Goal: Task Accomplishment & Management: Use online tool/utility

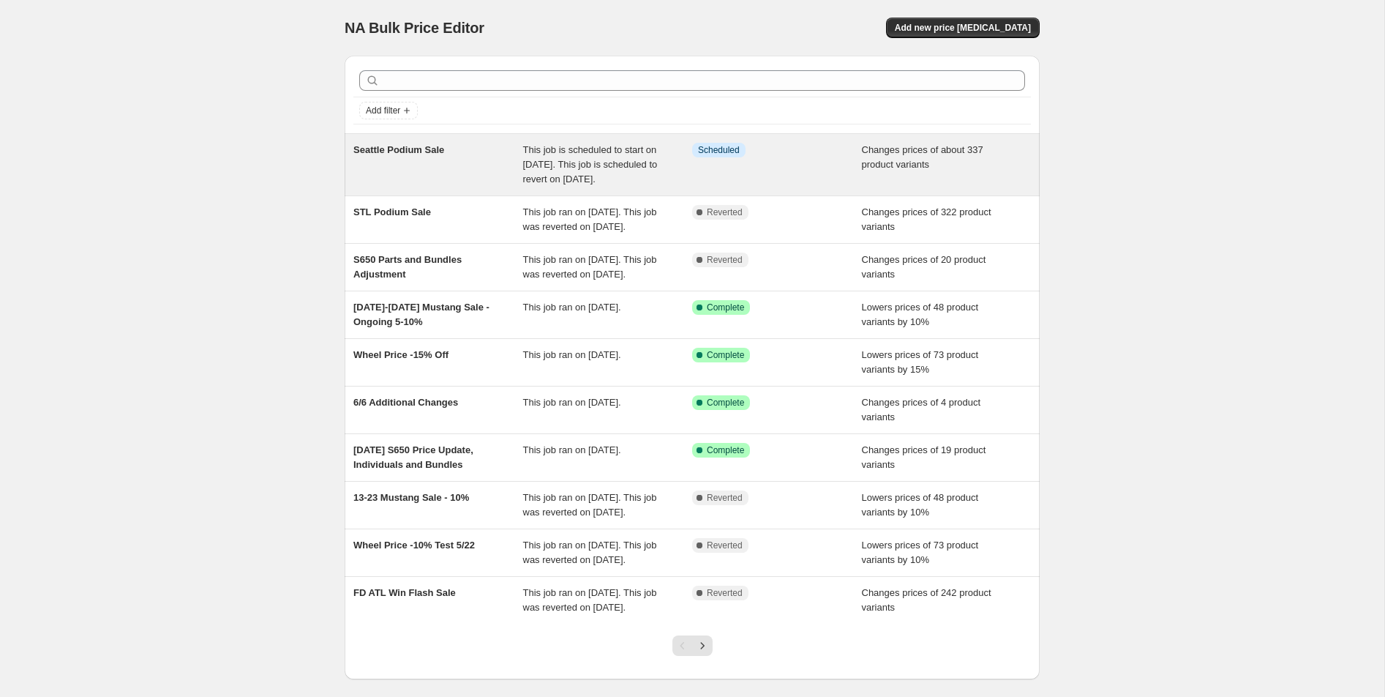
click at [415, 143] on div "Seattle Podium Sale" at bounding box center [438, 165] width 170 height 44
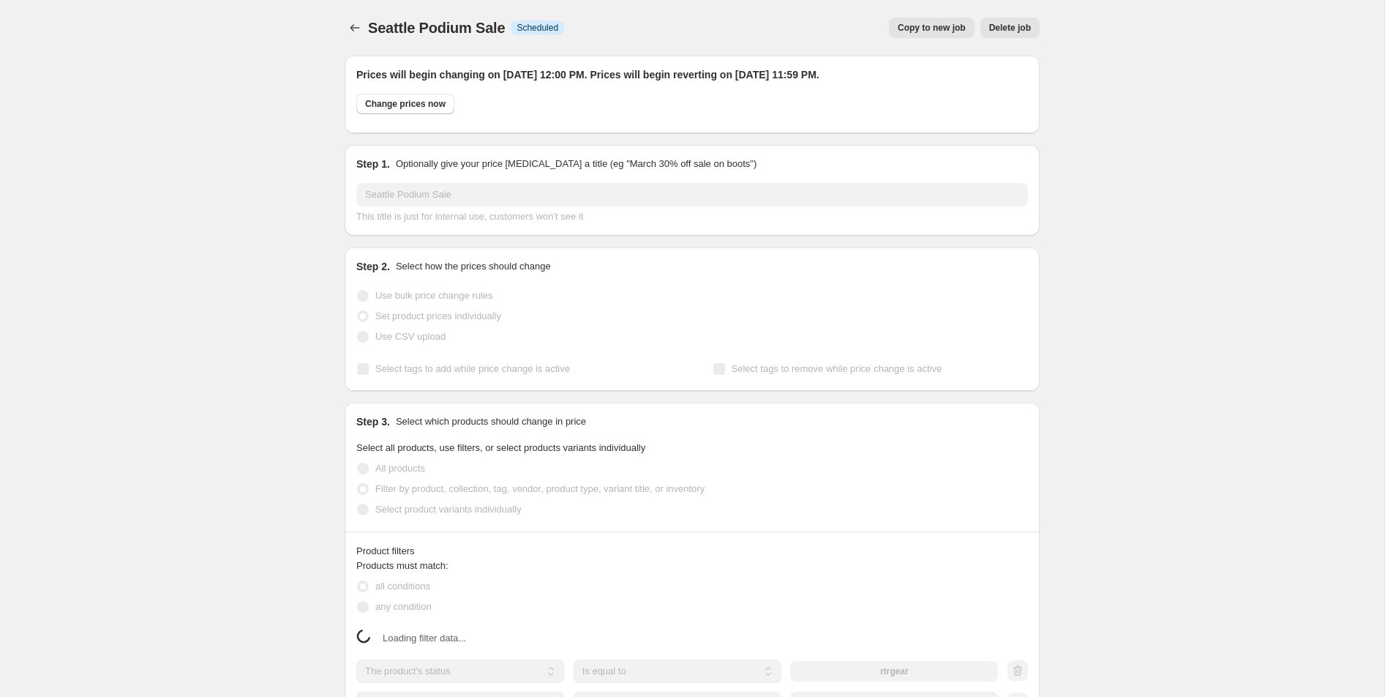
select select "tag"
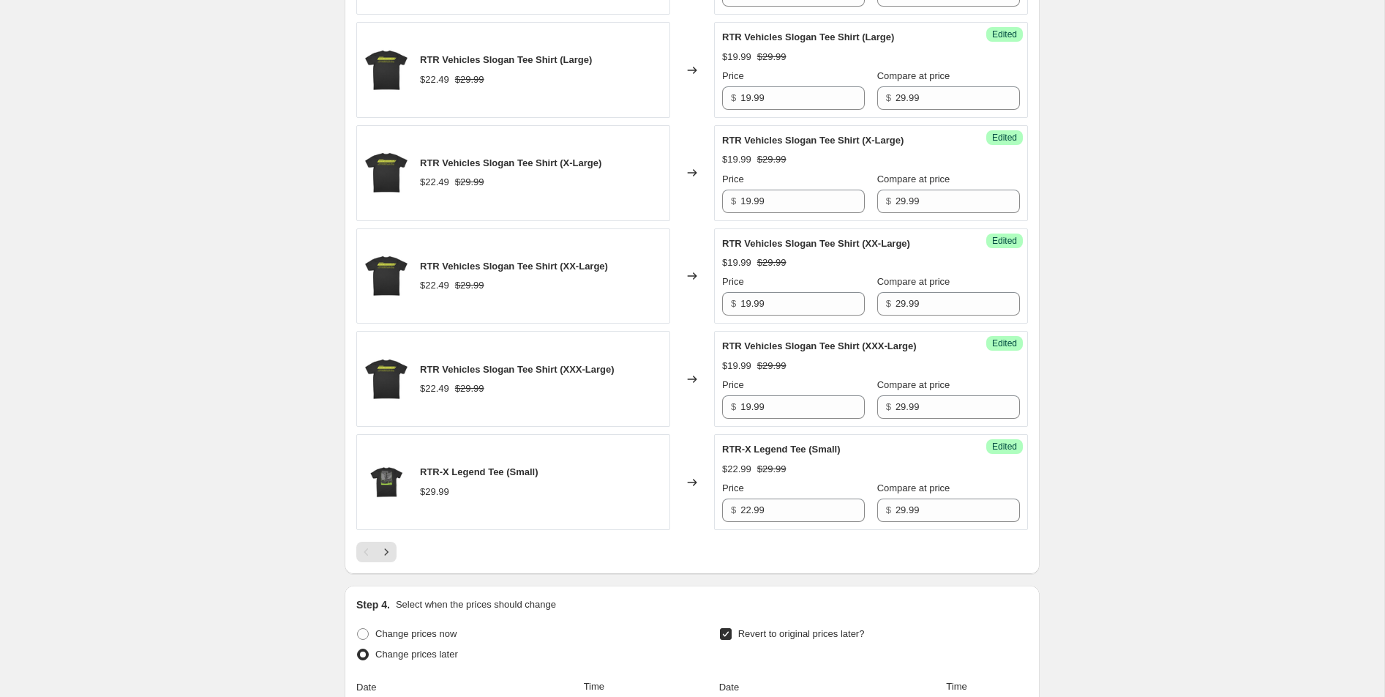
scroll to position [2323, 0]
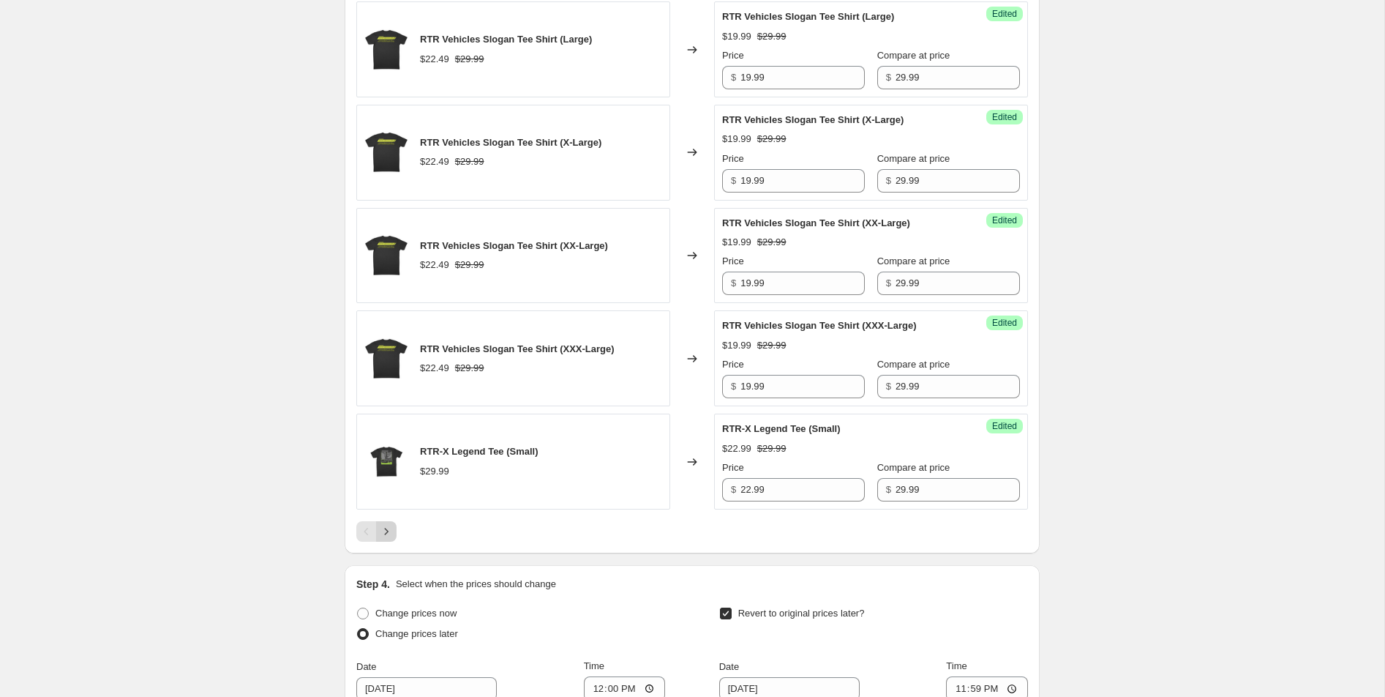
click at [394, 528] on icon "Next" at bounding box center [386, 531] width 15 height 15
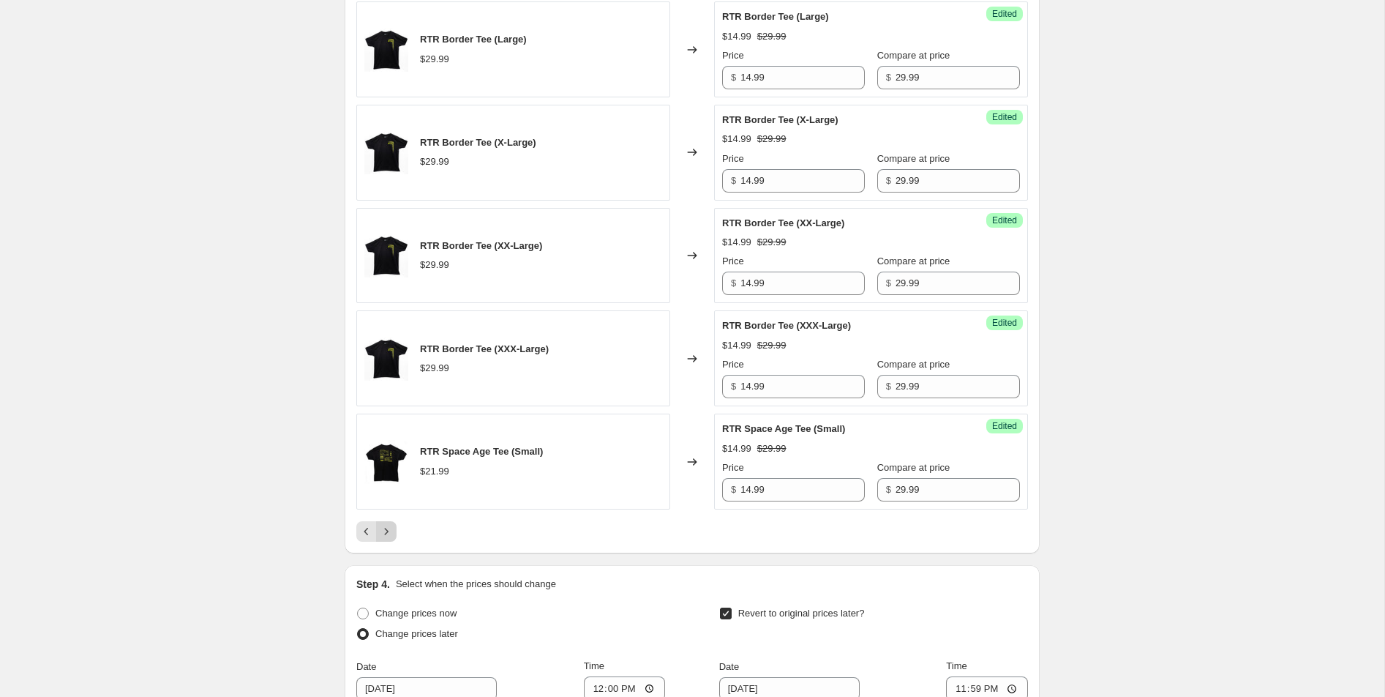
click at [386, 524] on icon "Next" at bounding box center [386, 531] width 15 height 15
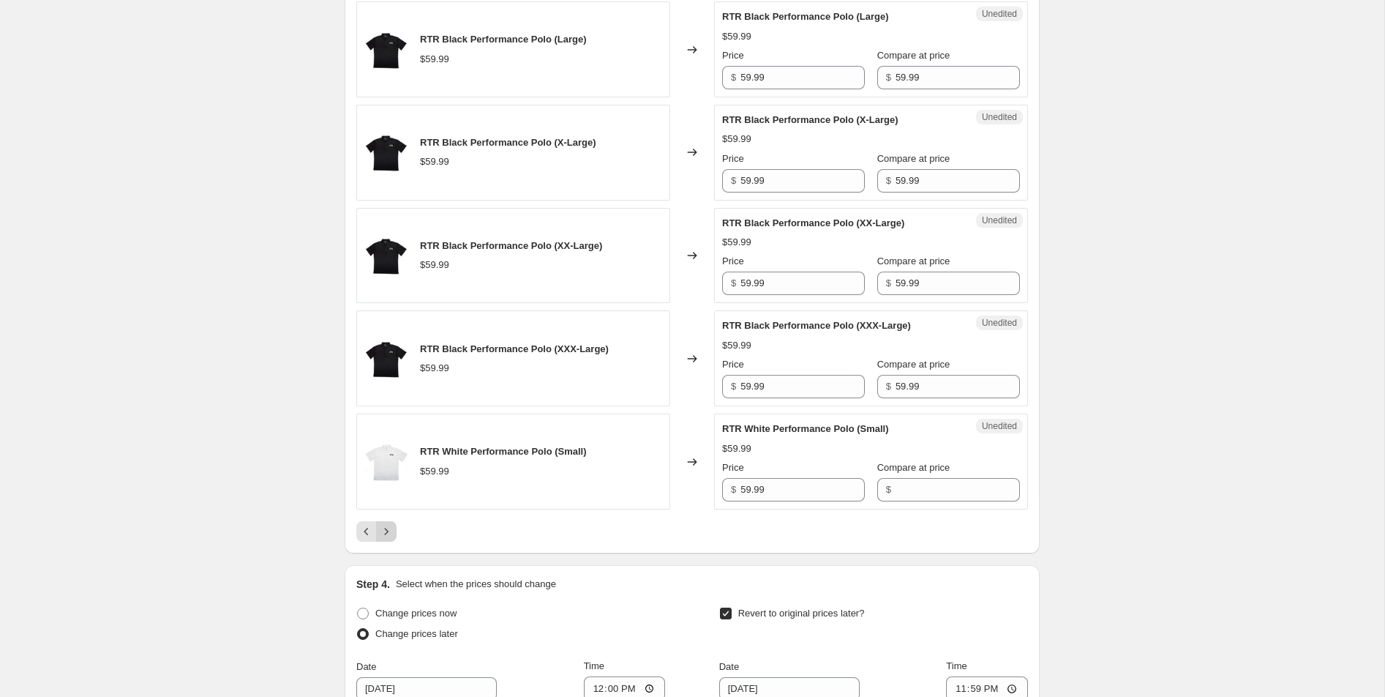
click at [385, 524] on icon "Next" at bounding box center [386, 531] width 15 height 15
click at [387, 539] on icon "Next" at bounding box center [386, 531] width 15 height 15
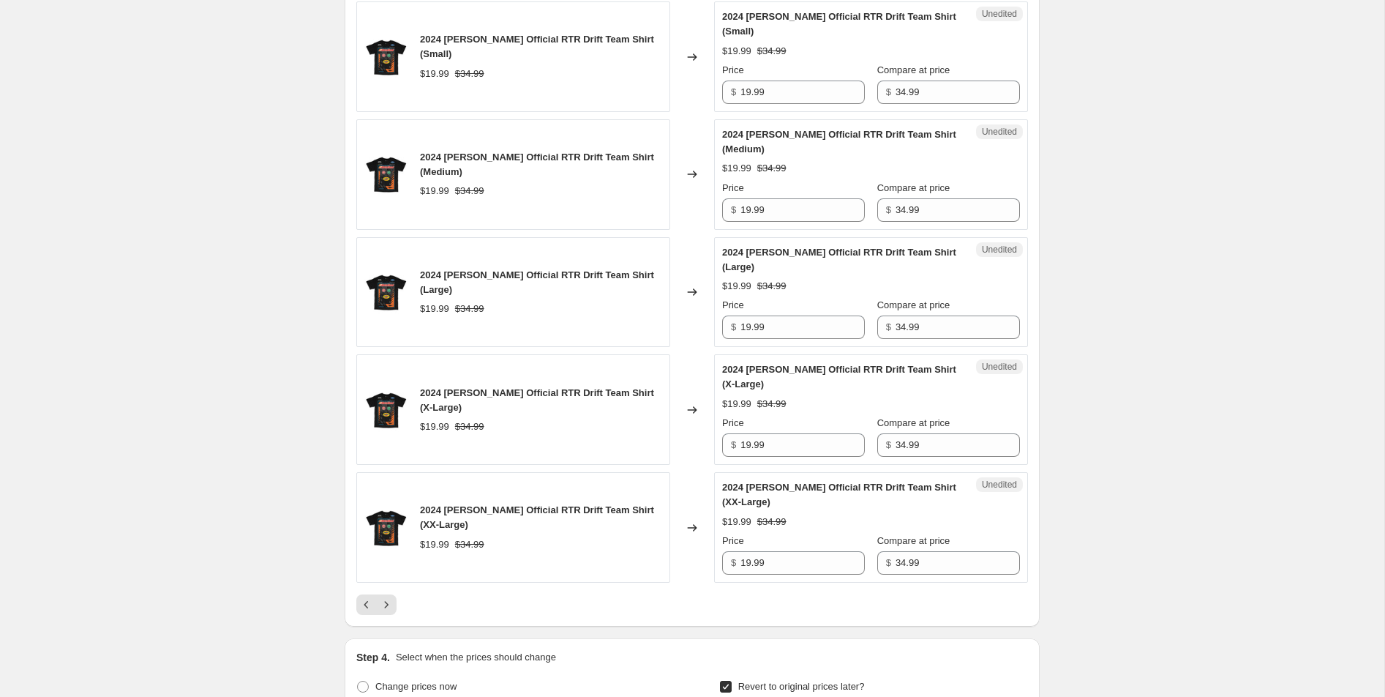
click at [387, 597] on icon "Next" at bounding box center [386, 604] width 15 height 15
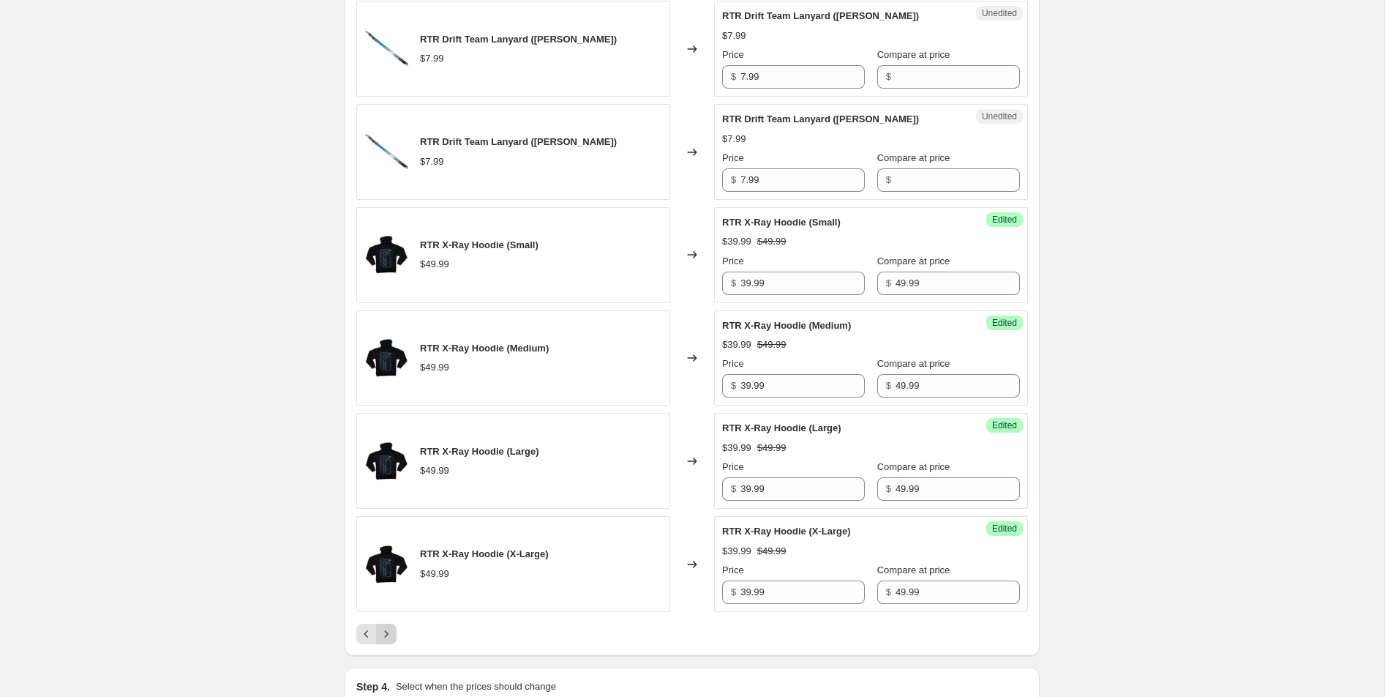
click at [388, 626] on icon "Next" at bounding box center [386, 633] width 15 height 15
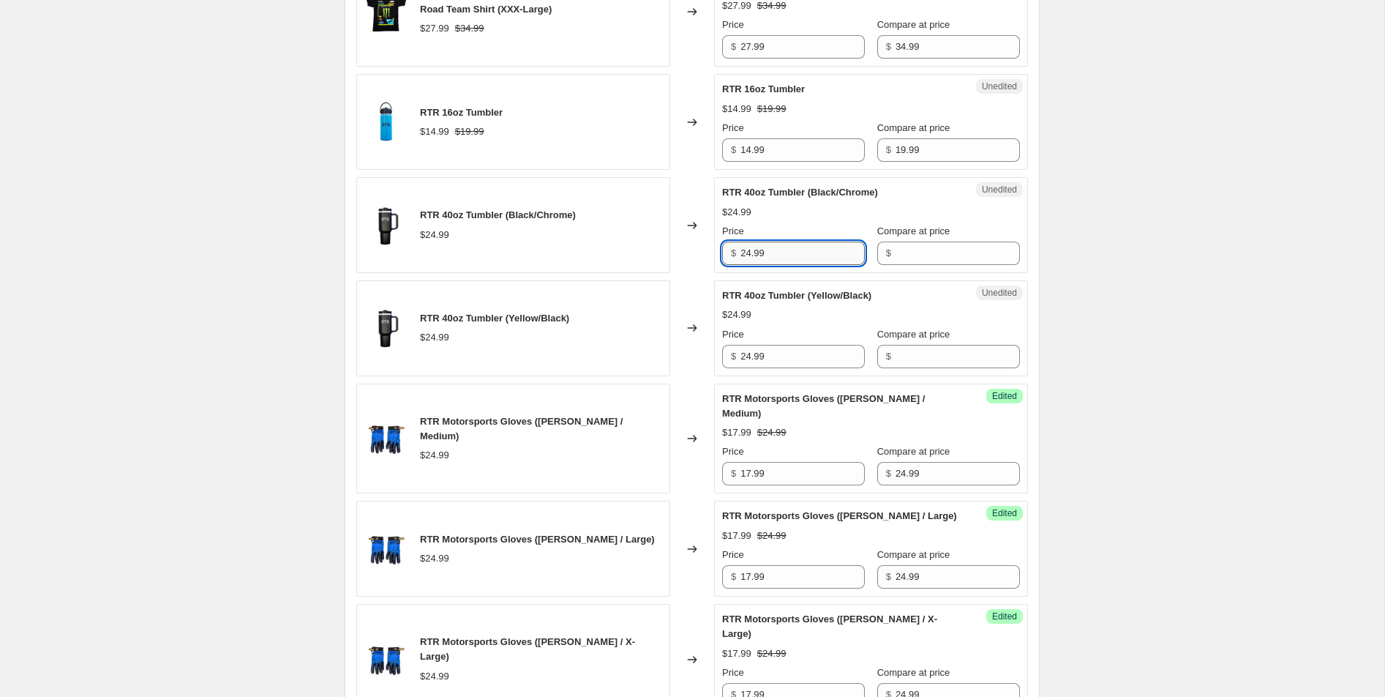
click at [794, 242] on input "24.99" at bounding box center [803, 253] width 124 height 23
click at [897, 242] on input "Compare at price" at bounding box center [958, 253] width 124 height 23
paste input "24.99"
type input "24.99"
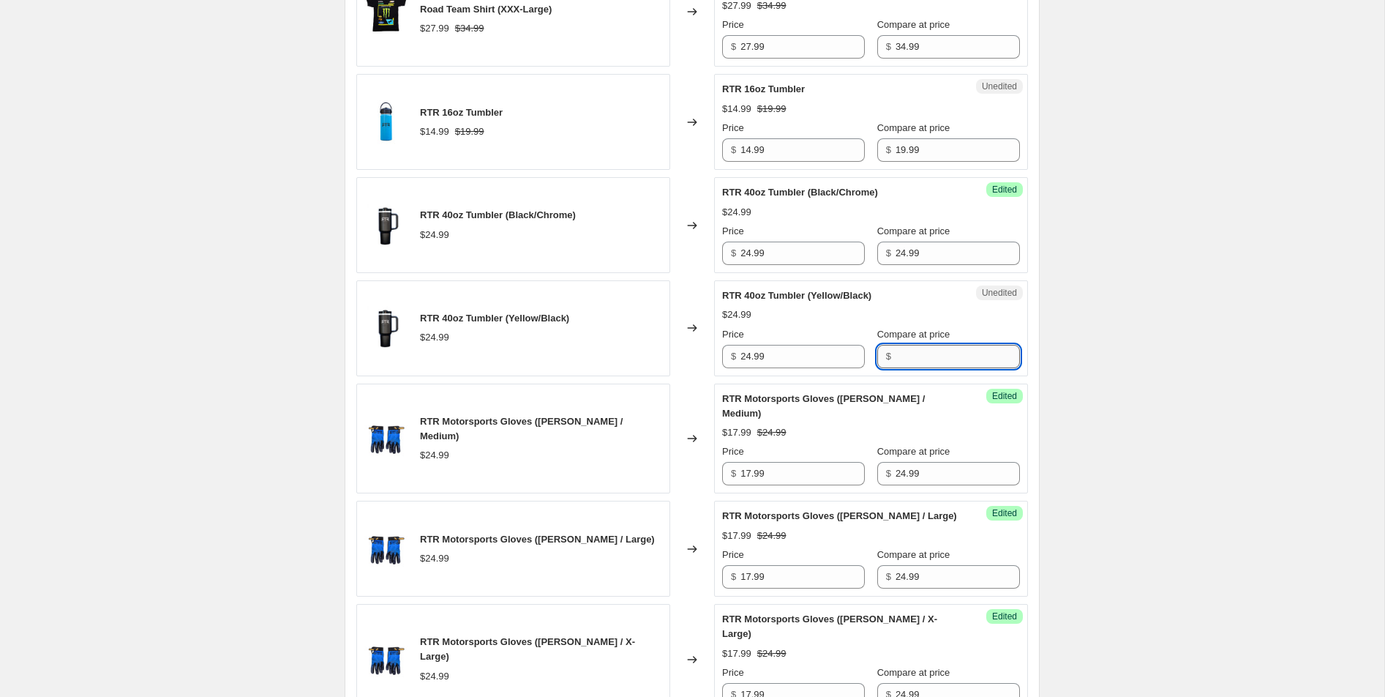
click at [909, 346] on input "Compare at price" at bounding box center [958, 356] width 124 height 23
paste input "24.99"
type input "24.99"
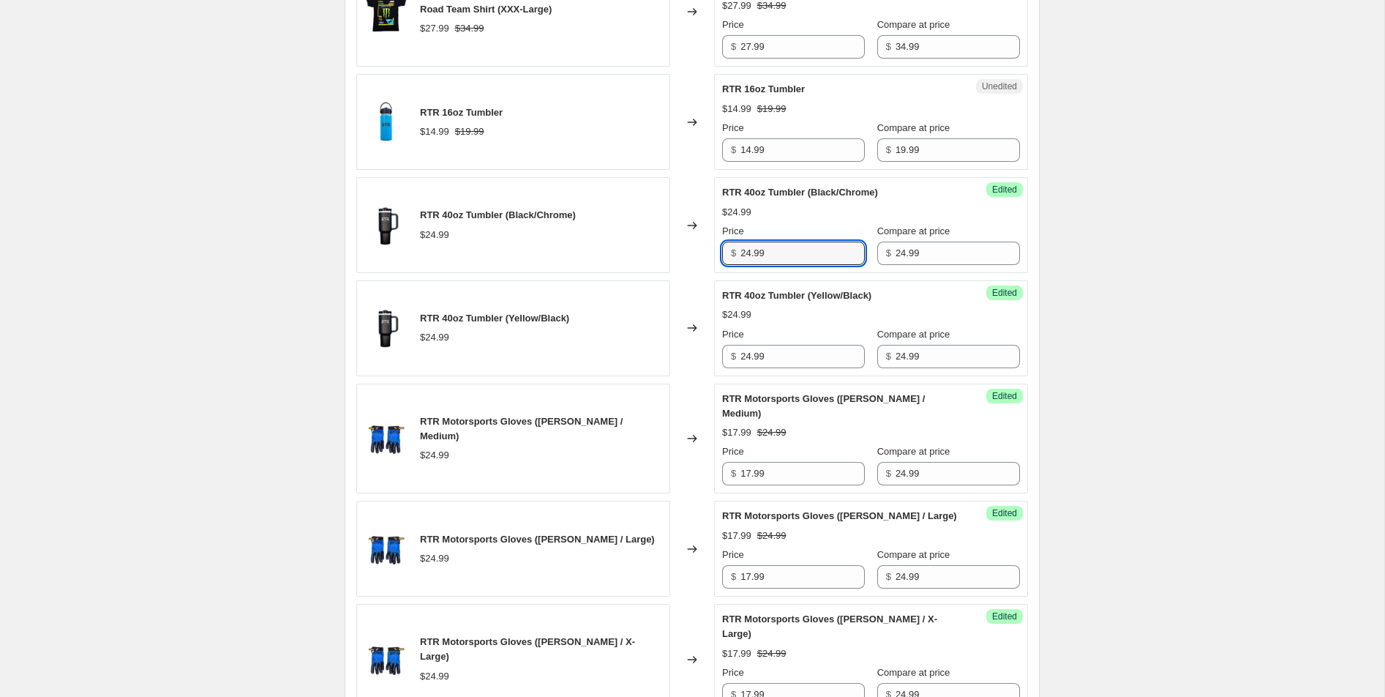
drag, startPoint x: 752, startPoint y: 240, endPoint x: 731, endPoint y: 239, distance: 21.2
click at [731, 242] on div "$ 24.99" at bounding box center [793, 253] width 143 height 23
click at [760, 247] on input "19.99" at bounding box center [803, 253] width 124 height 23
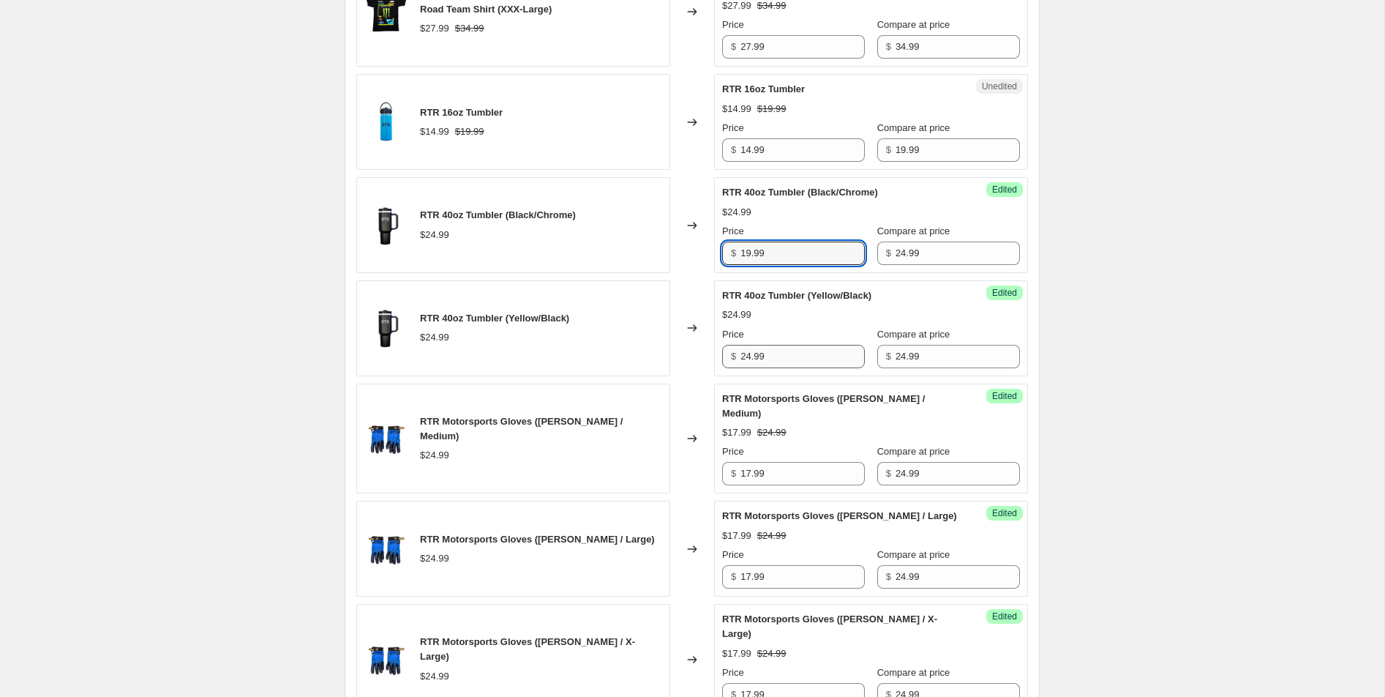
type input "19.99"
click at [752, 350] on input "24.99" at bounding box center [803, 356] width 124 height 23
paste input "19"
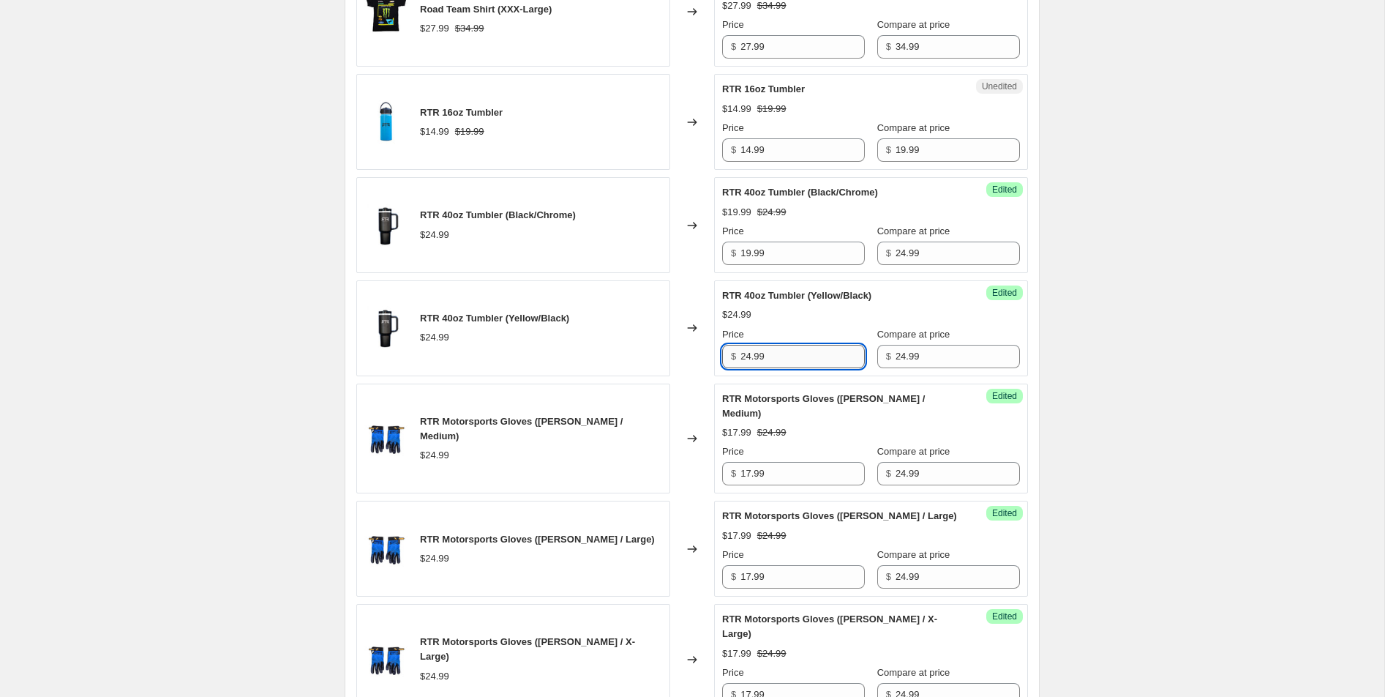
type input "19.99"
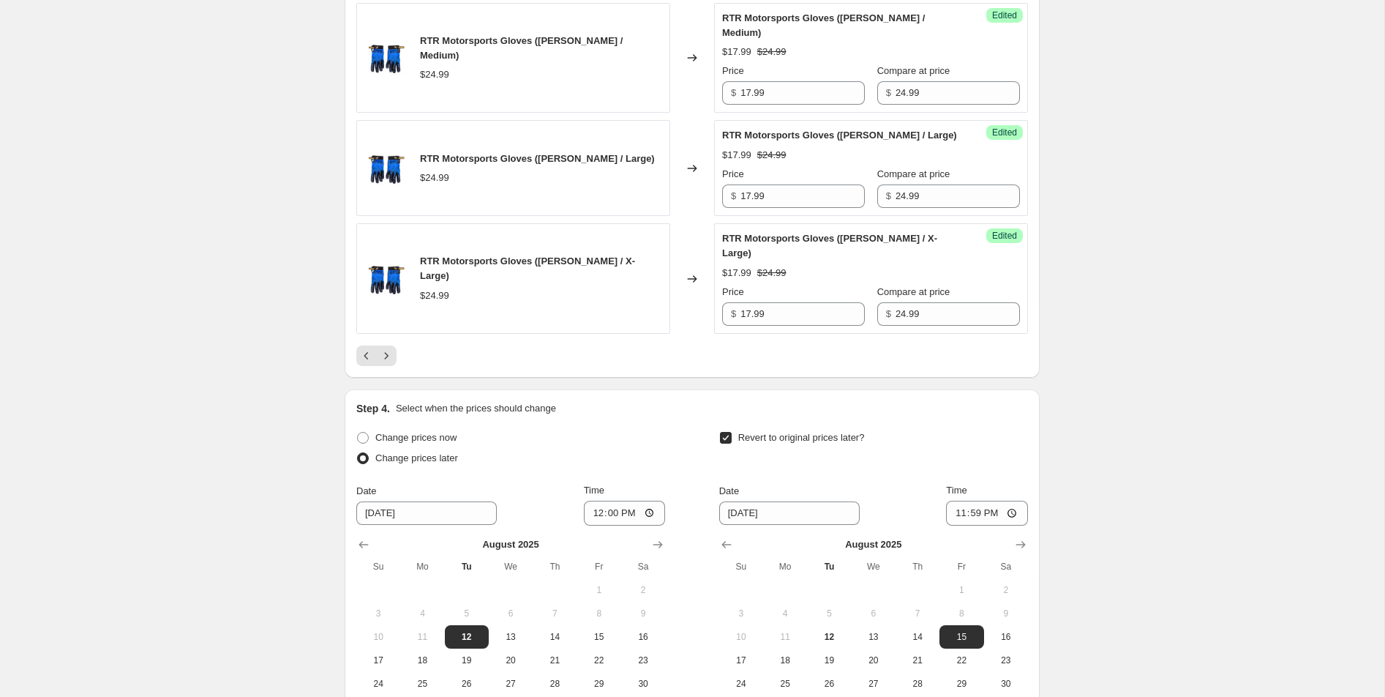
scroll to position [2733, 0]
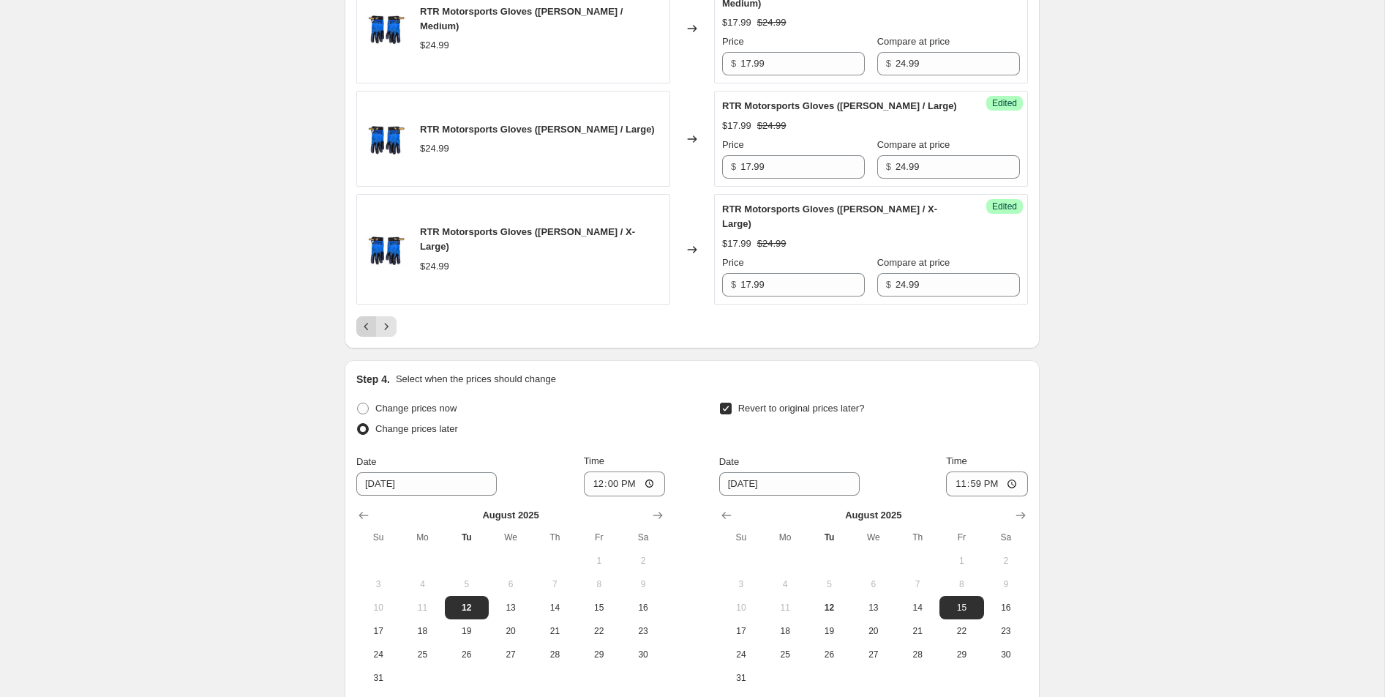
click at [375, 332] on button "Previous" at bounding box center [366, 326] width 20 height 20
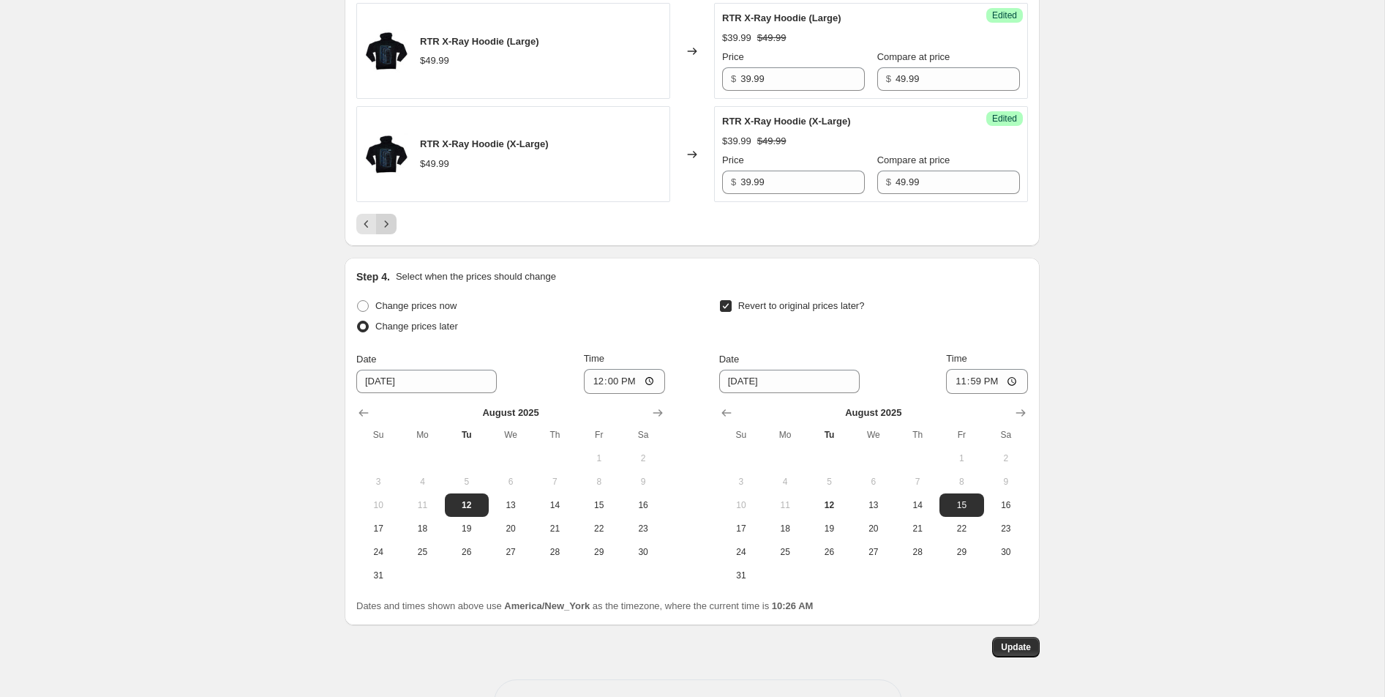
click at [386, 217] on icon "Next" at bounding box center [386, 224] width 15 height 15
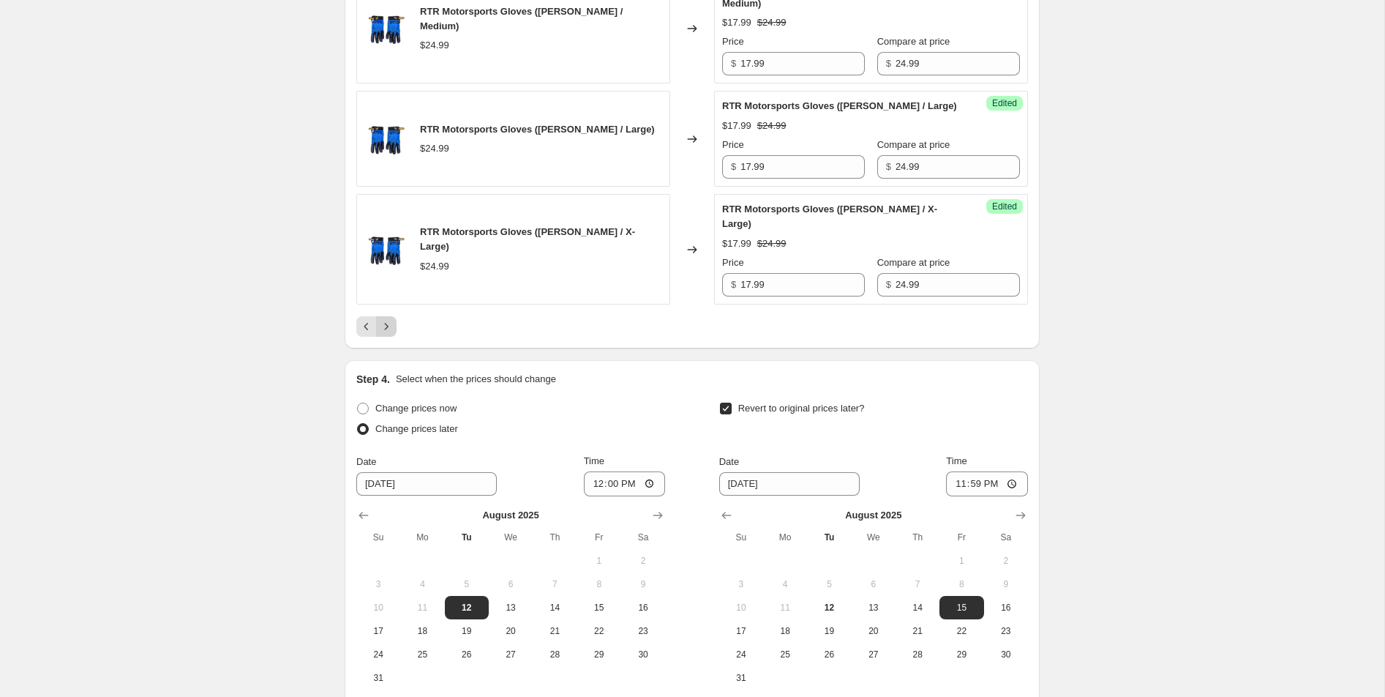
click at [385, 335] on button "Next" at bounding box center [386, 326] width 20 height 20
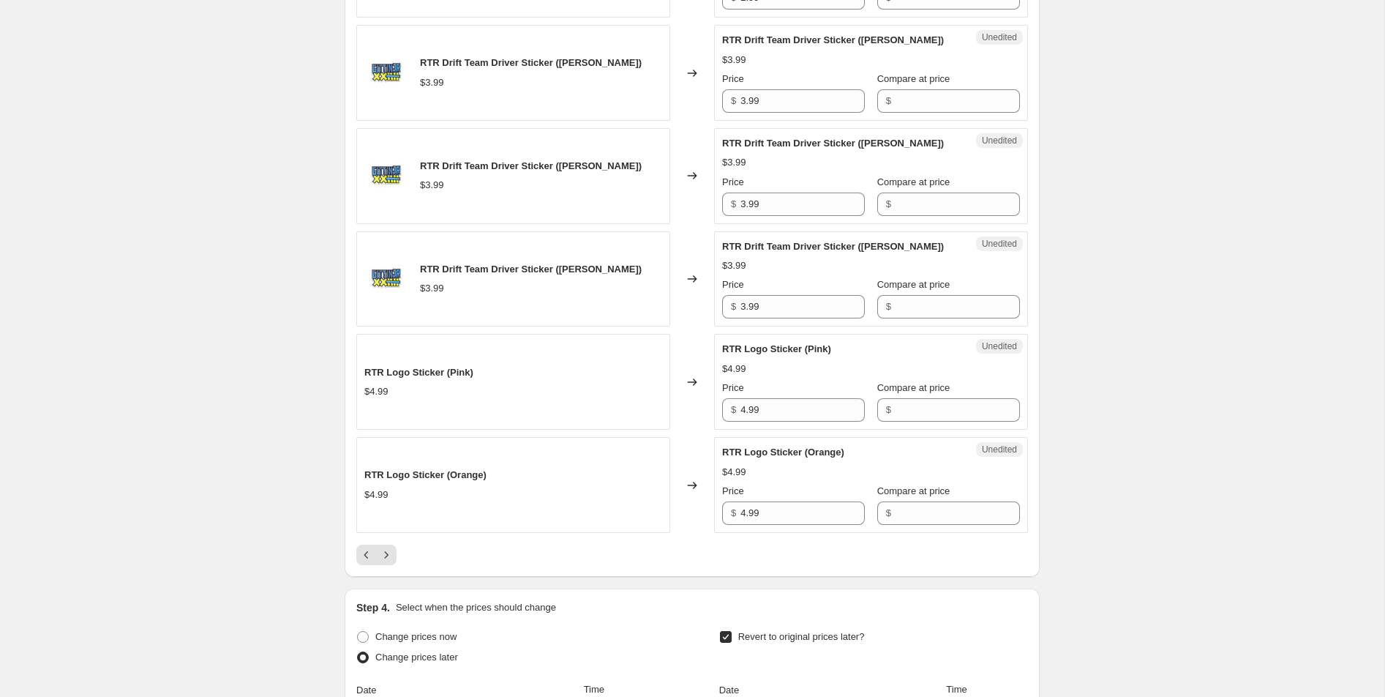
scroll to position [2870, 0]
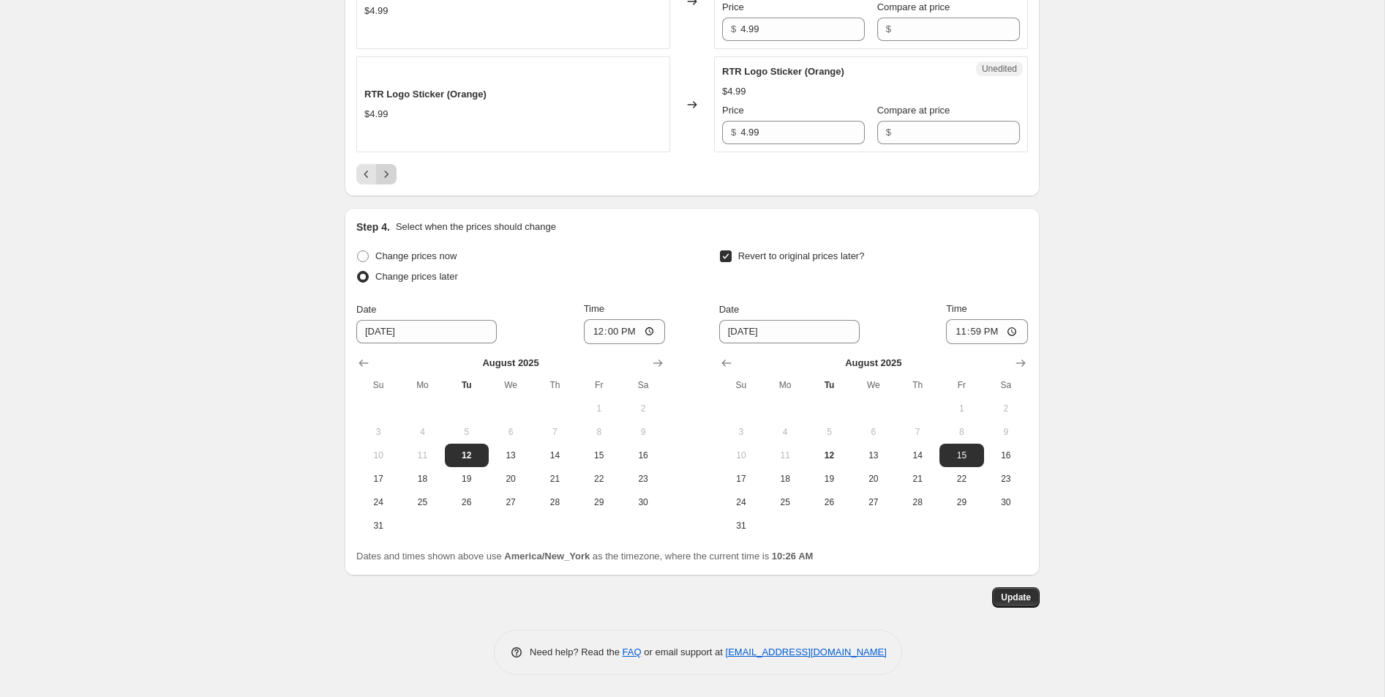
click at [384, 166] on button "Next" at bounding box center [386, 174] width 20 height 20
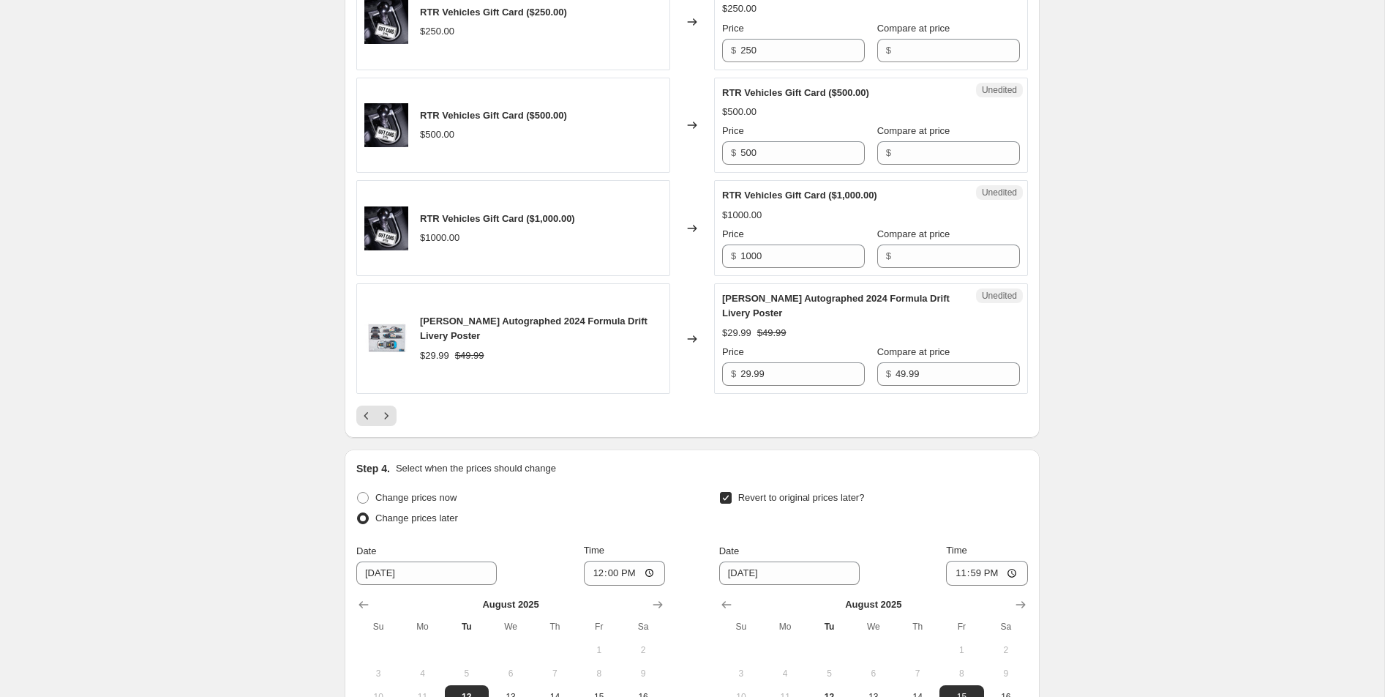
scroll to position [2520, 0]
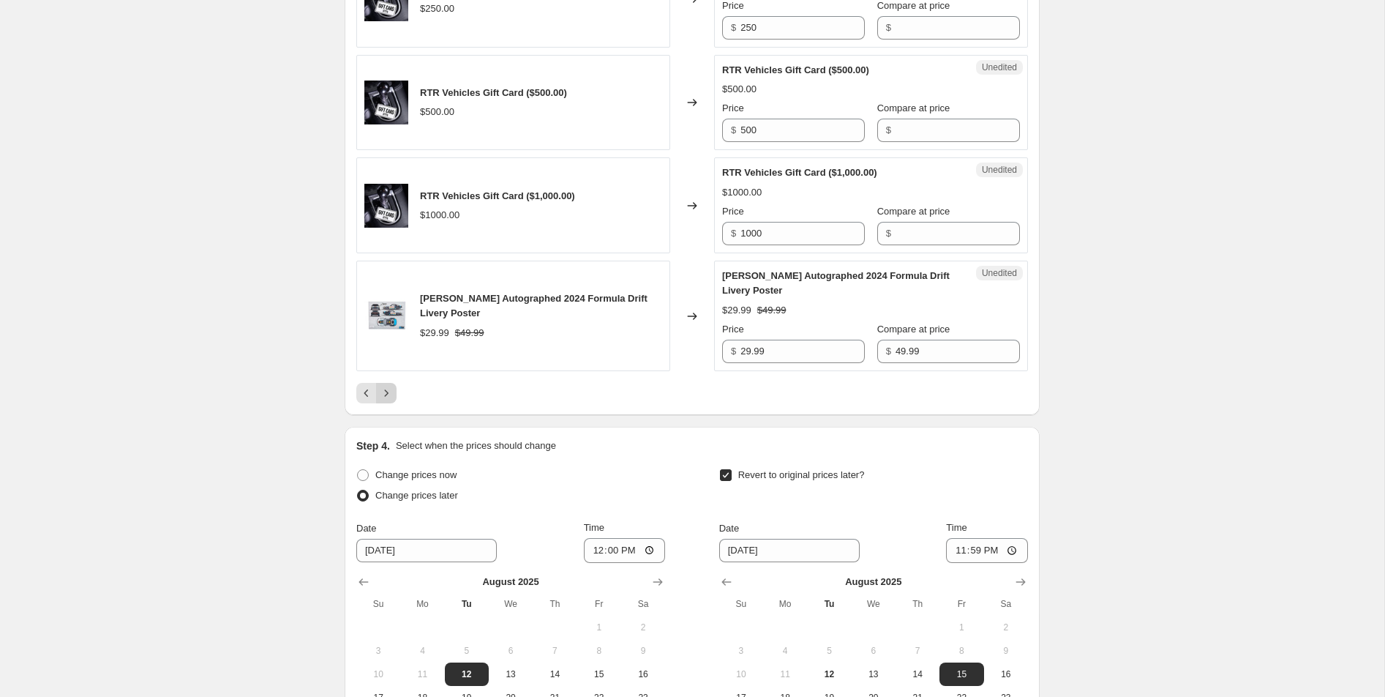
click at [388, 400] on icon "Next" at bounding box center [386, 393] width 15 height 15
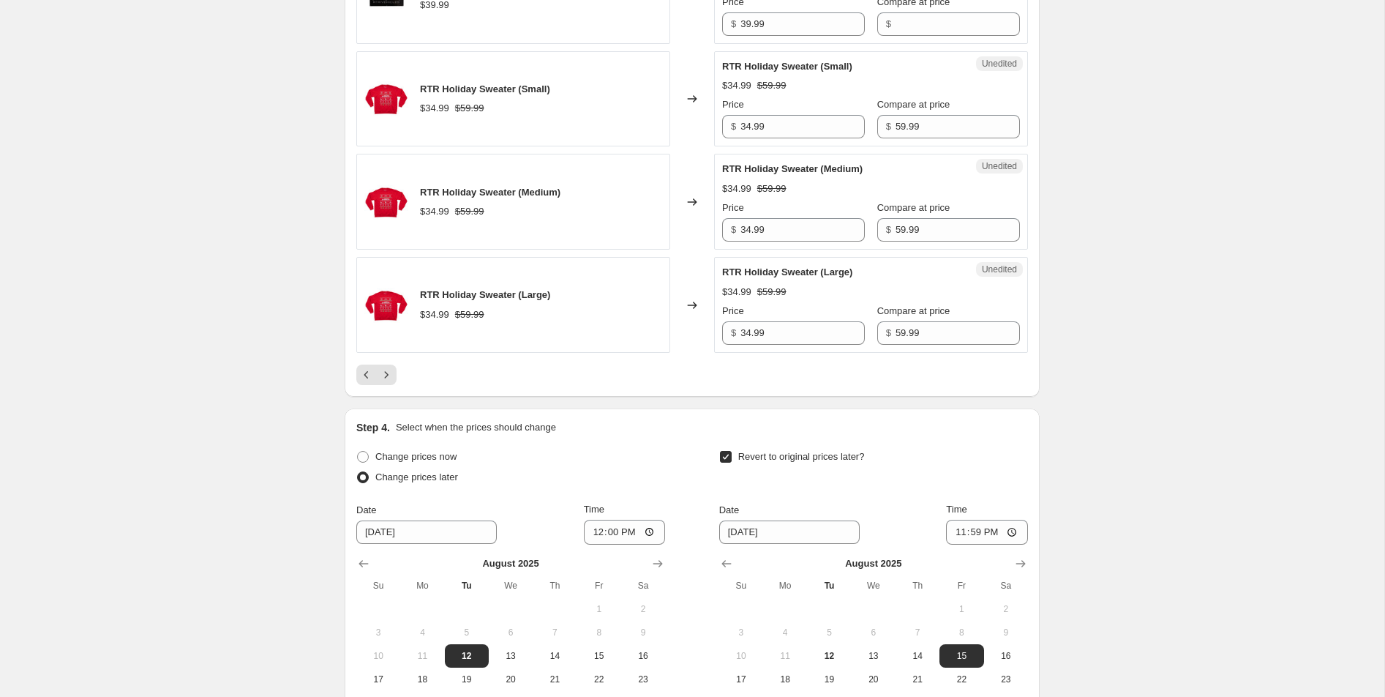
scroll to position [2696, 0]
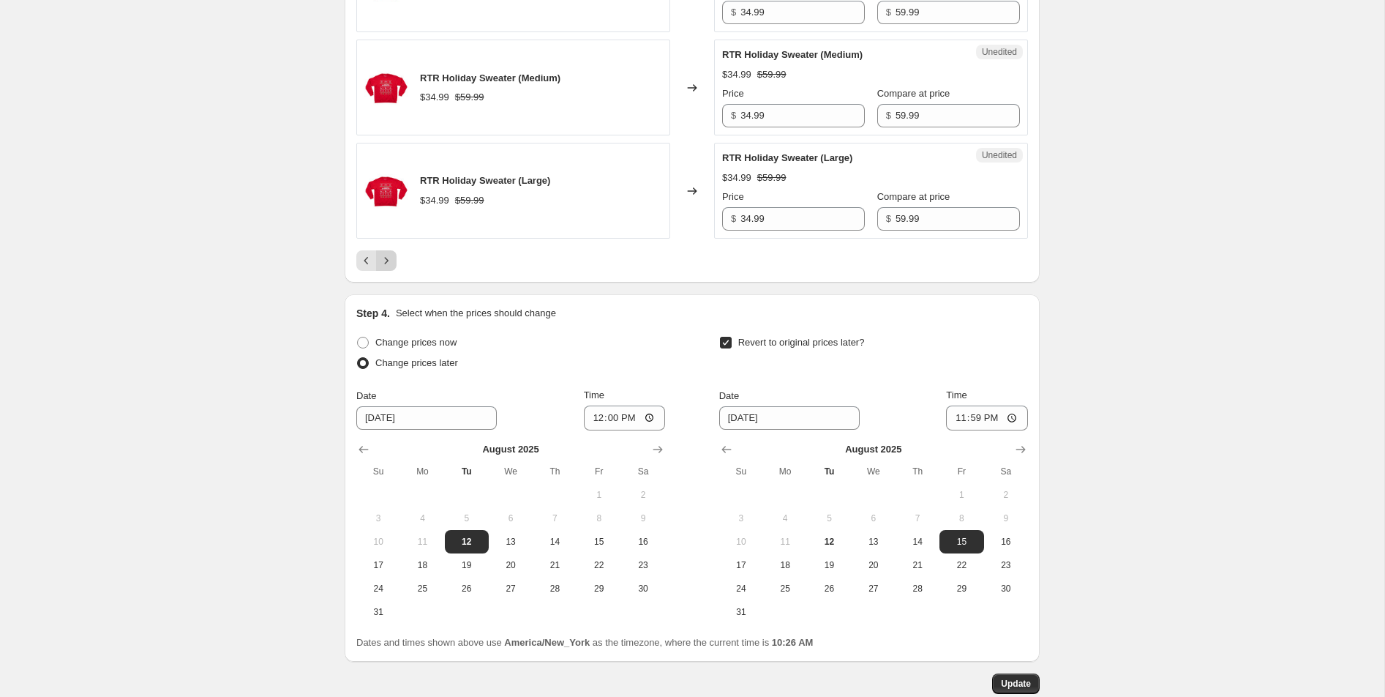
click at [382, 253] on icon "Next" at bounding box center [386, 260] width 15 height 15
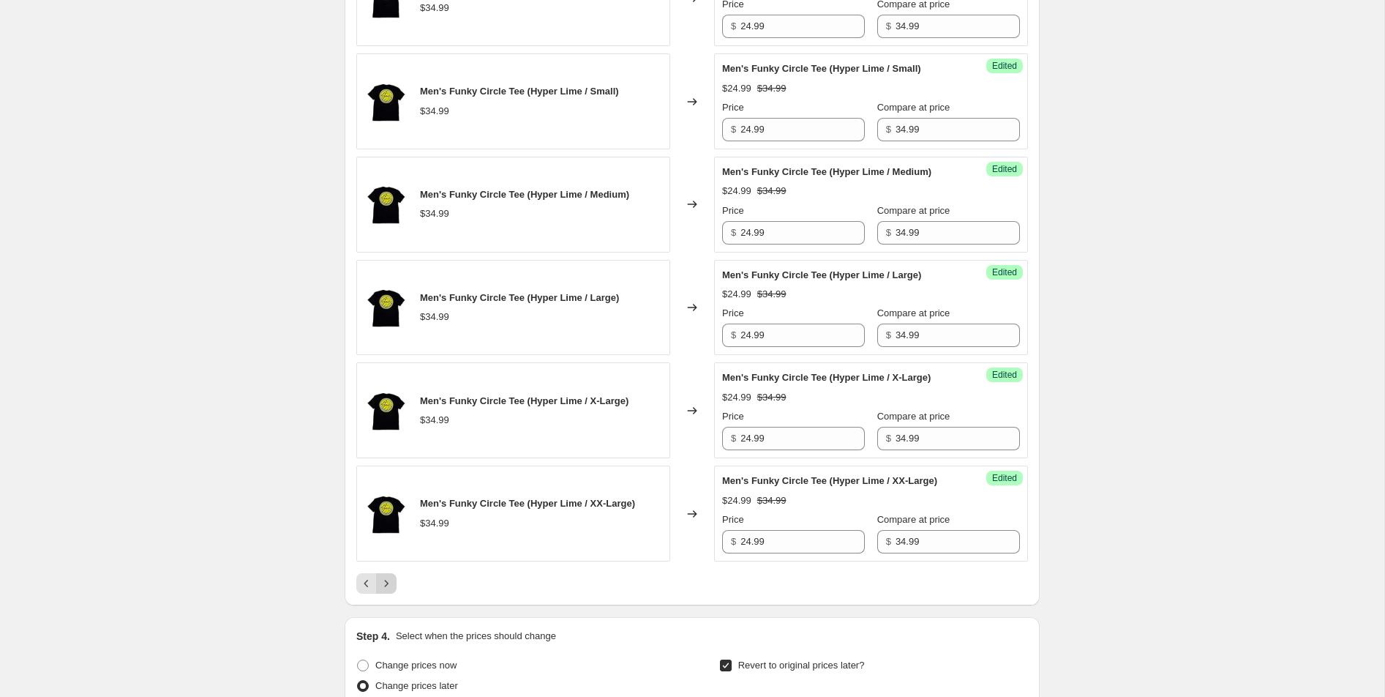
scroll to position [2709, 0]
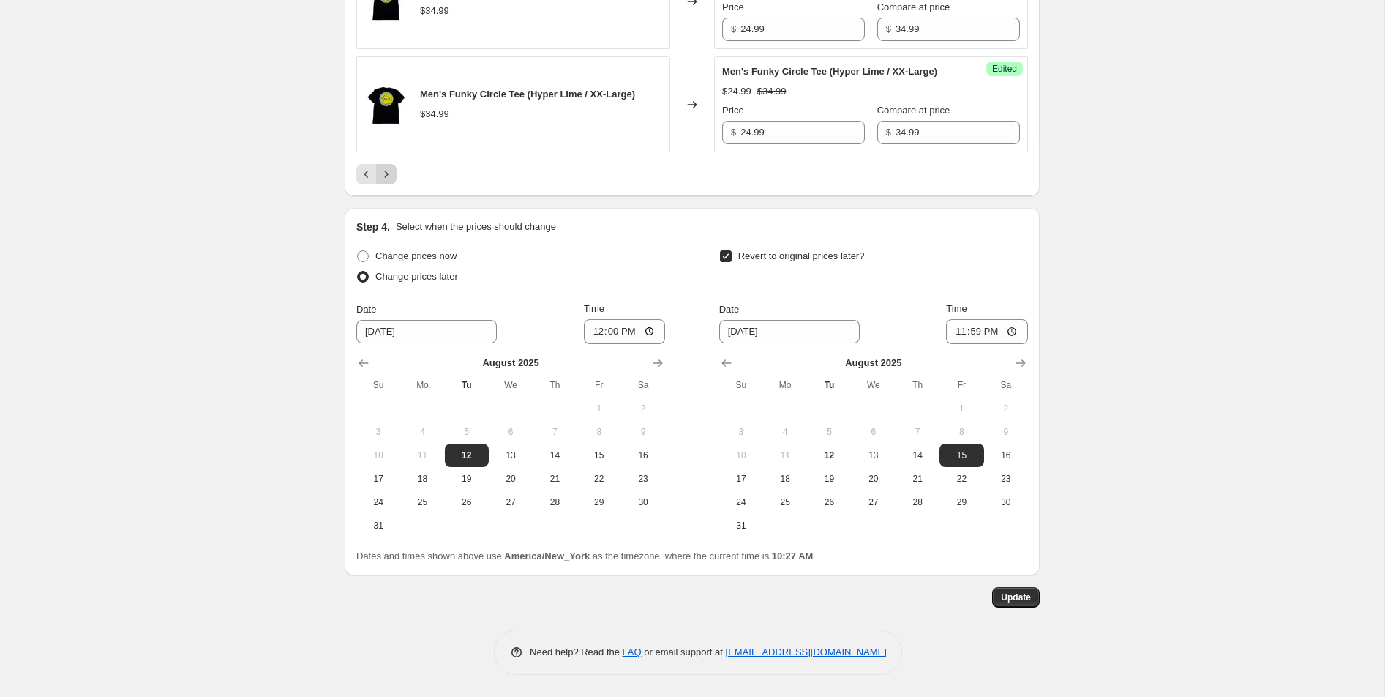
click at [387, 181] on icon "Next" at bounding box center [386, 174] width 15 height 15
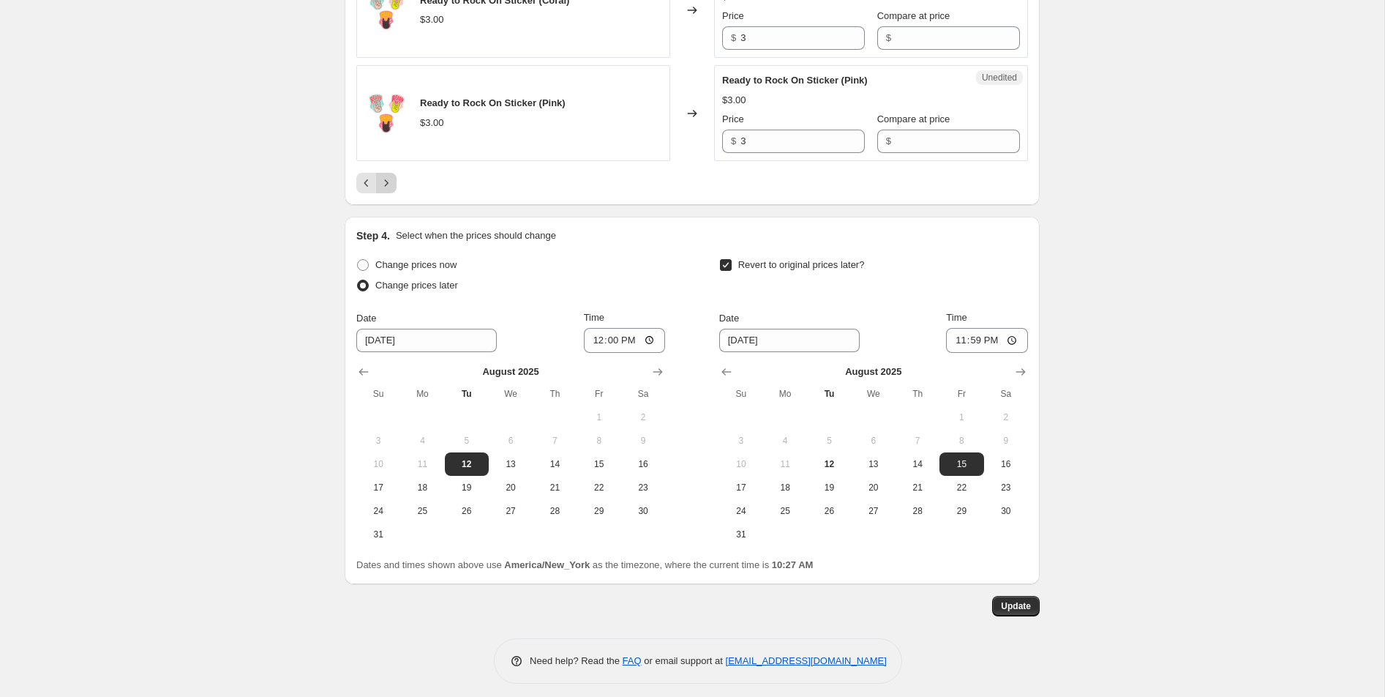
scroll to position [2797, 0]
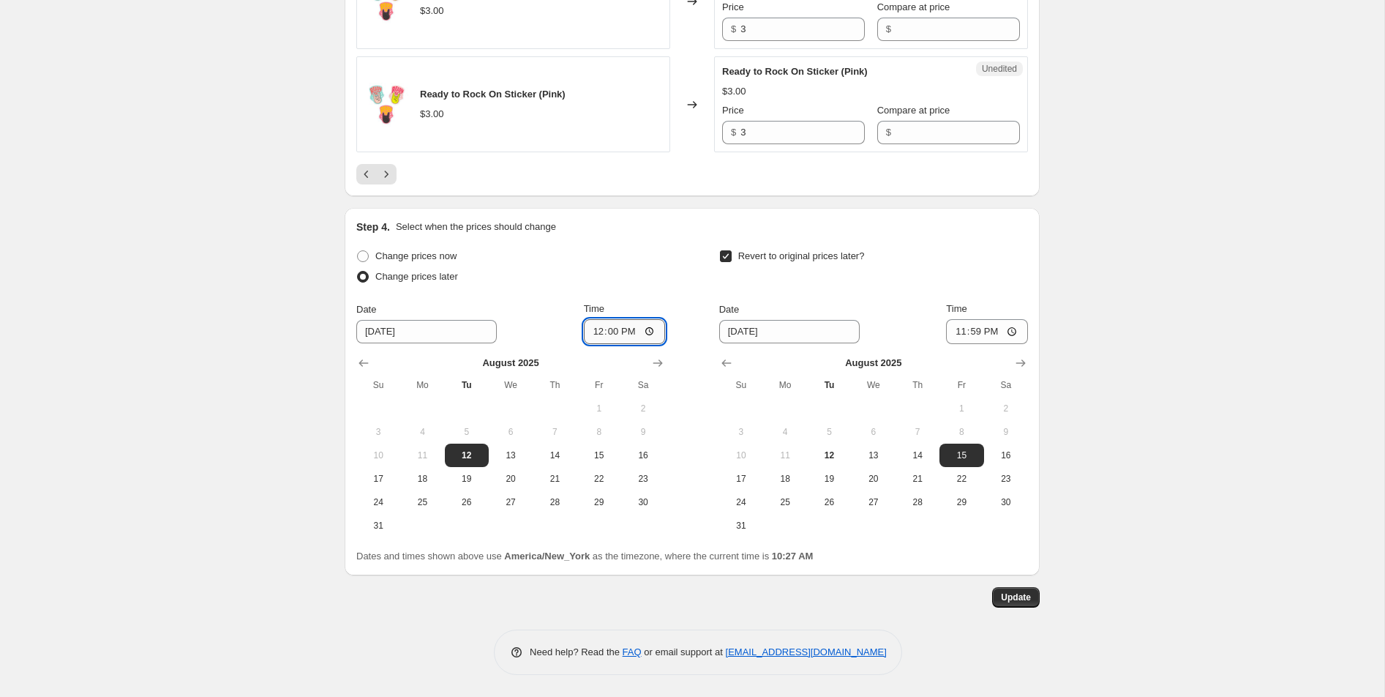
click at [591, 329] on input "12:00" at bounding box center [625, 331] width 82 height 25
type input "23:45"
click at [1009, 591] on button "Update" at bounding box center [1016, 597] width 48 height 20
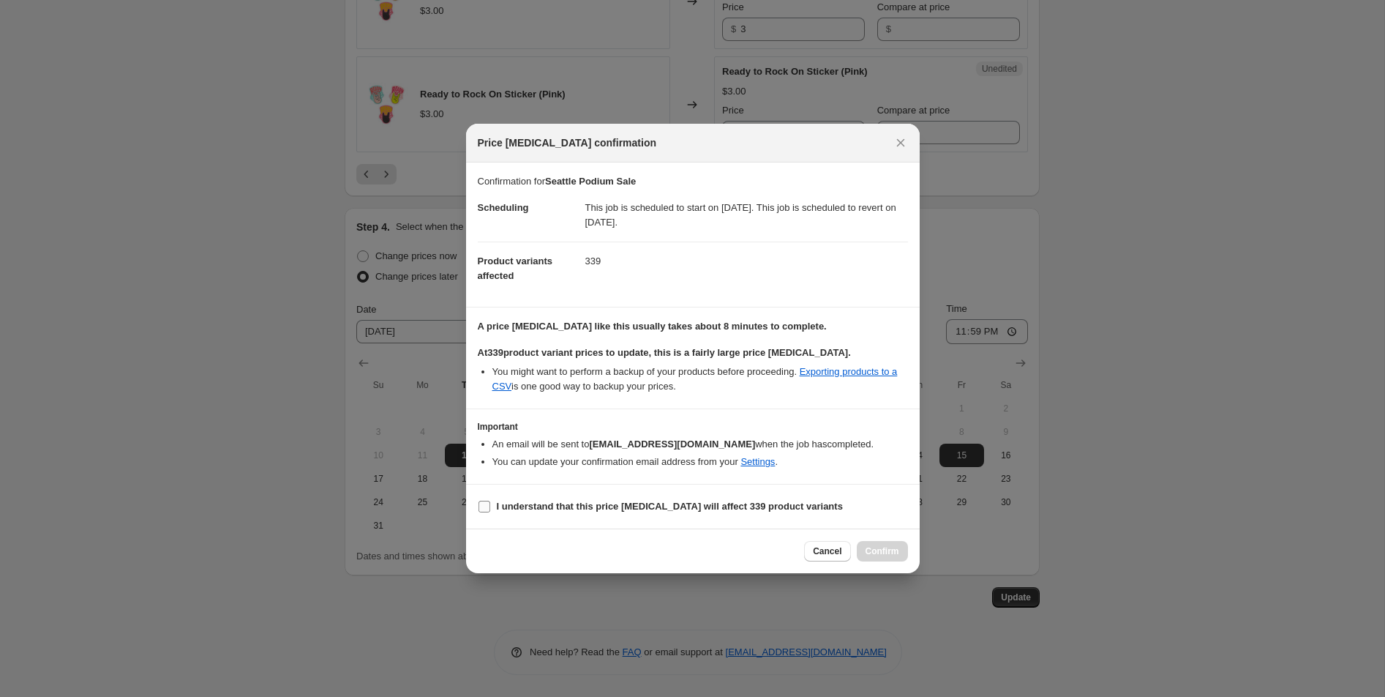
click at [693, 506] on b "I understand that this price [MEDICAL_DATA] will affect 339 product variants" at bounding box center [670, 506] width 346 height 11
click at [490, 506] on input "I understand that this price [MEDICAL_DATA] will affect 339 product variants" at bounding box center [485, 507] width 12 height 12
checkbox input "true"
click at [890, 547] on span "Confirm" at bounding box center [883, 551] width 34 height 12
